Goal: Task Accomplishment & Management: Use online tool/utility

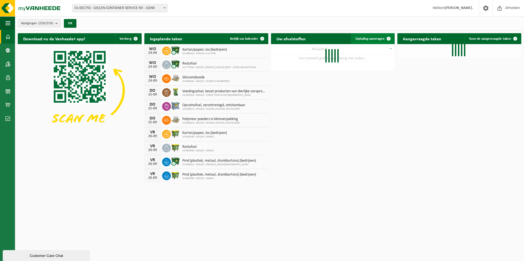
click at [371, 36] on link "Ophaling aanvragen" at bounding box center [372, 38] width 43 height 11
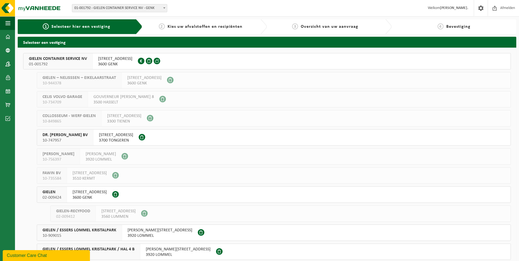
click at [58, 61] on span "GIELEN CONTAINER SERVICE NV" at bounding box center [58, 58] width 58 height 5
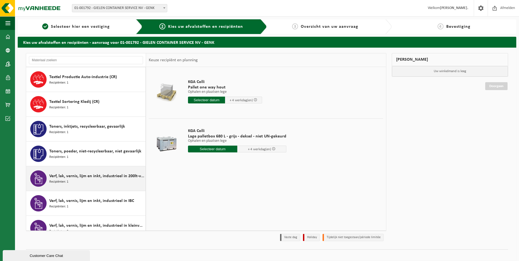
scroll to position [1472, 0]
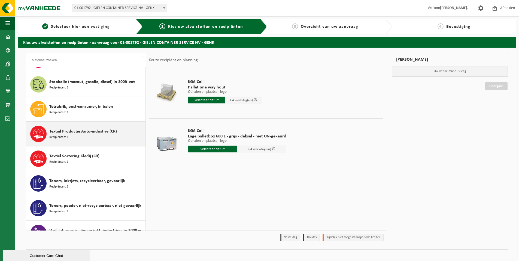
click at [67, 128] on span "Textiel Productie Auto-industrie (CR)" at bounding box center [83, 131] width 68 height 7
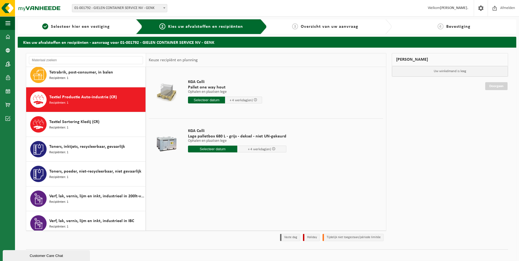
scroll to position [1519, 0]
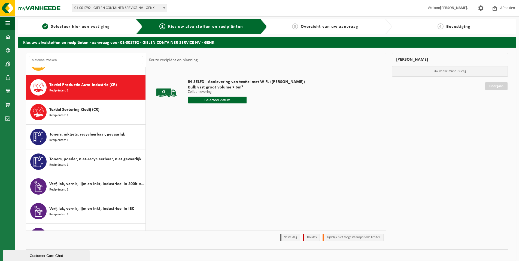
click at [212, 99] on input "text" at bounding box center [217, 100] width 59 height 7
click at [230, 156] on div "26" at bounding box center [232, 157] width 10 height 9
type input "Van 2025-09-26"
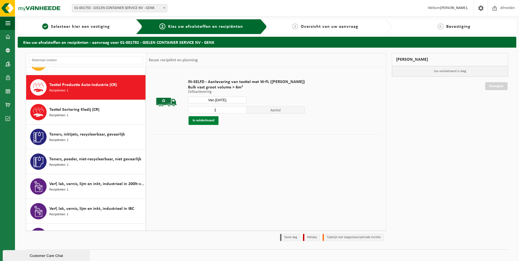
click at [211, 120] on button "In winkelmand" at bounding box center [204, 120] width 30 height 9
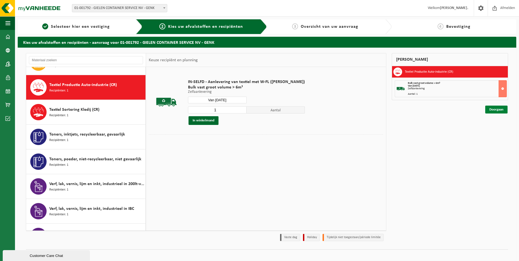
click at [495, 110] on link "Doorgaan" at bounding box center [497, 110] width 22 height 8
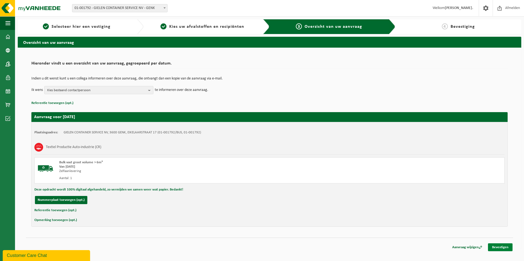
click at [509, 249] on link "Bevestigen" at bounding box center [500, 248] width 25 height 8
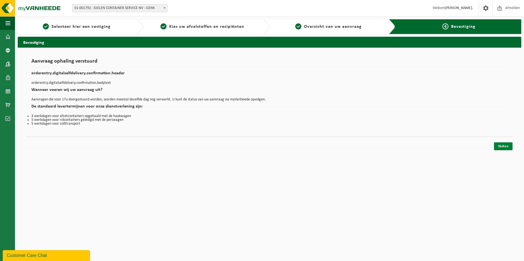
click at [504, 145] on link "Sluiten" at bounding box center [503, 147] width 19 height 8
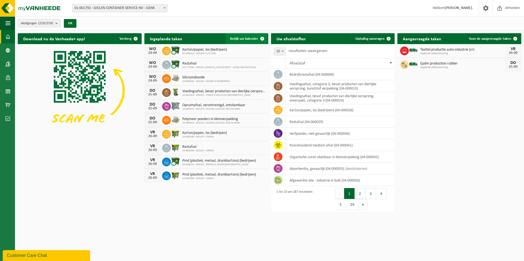
click at [255, 39] on span "Bekijk uw kalender" at bounding box center [244, 39] width 28 height 4
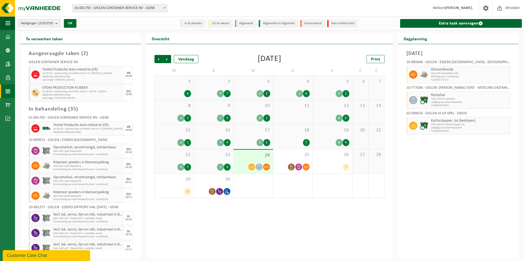
click at [219, 166] on div "3" at bounding box center [220, 167] width 7 height 7
